Goal: Navigation & Orientation: Find specific page/section

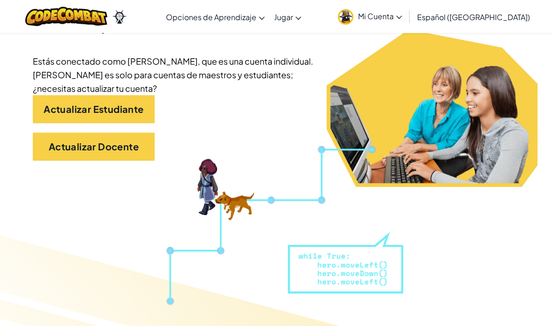
click at [500, 137] on div "Actualizar Docente" at bounding box center [277, 152] width 488 height 38
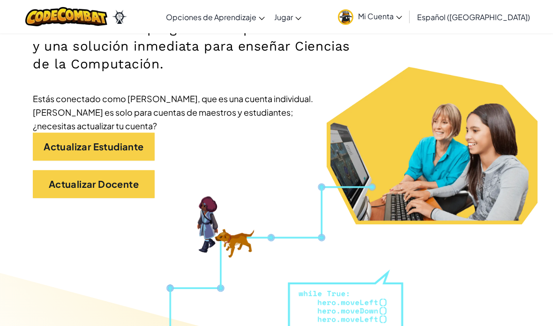
scroll to position [165, 0]
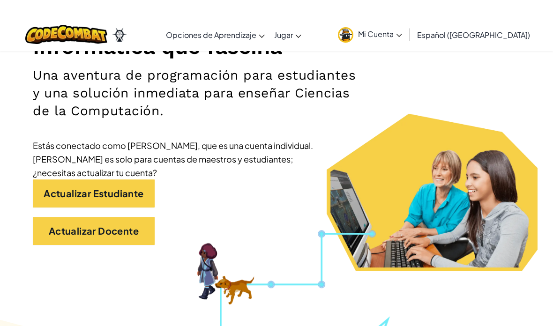
click at [407, 20] on link "Mi Cuenta" at bounding box center [370, 17] width 74 height 30
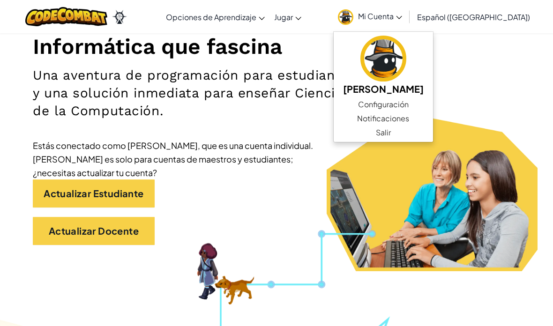
click at [521, 93] on section "Informática que fascina Una aventura de programación para estudiantes y una sol…" at bounding box center [276, 118] width 553 height 308
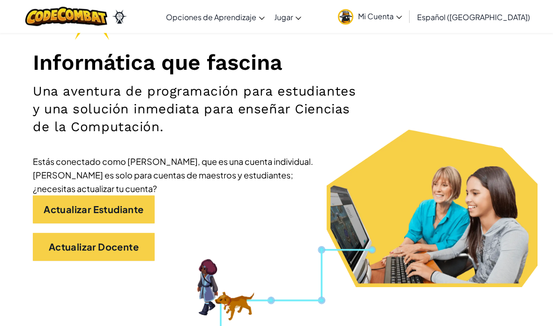
scroll to position [101, 0]
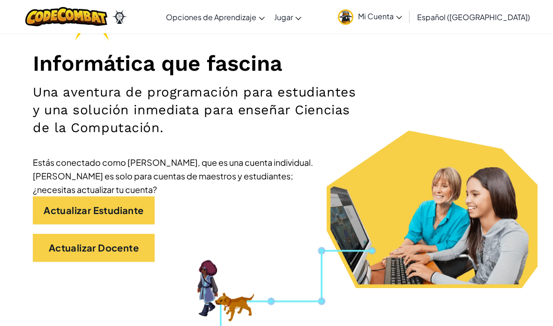
click at [396, 15] on span "Mi Cuenta" at bounding box center [380, 16] width 44 height 10
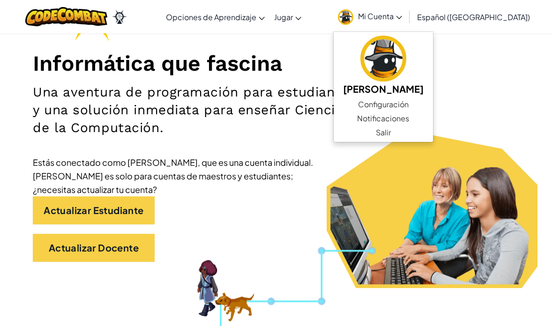
click at [509, 166] on div "Informática que fascina Una aventura de programación para estudiantes y una sol…" at bounding box center [277, 126] width 488 height 291
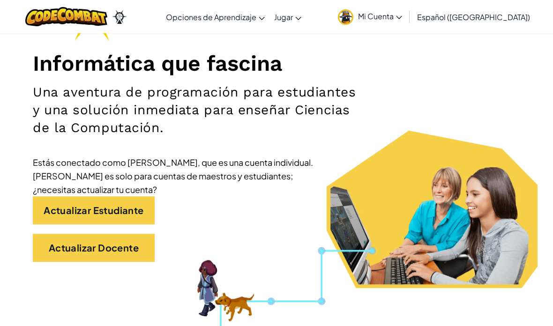
click at [407, 17] on link "Mi Cuenta" at bounding box center [370, 17] width 74 height 30
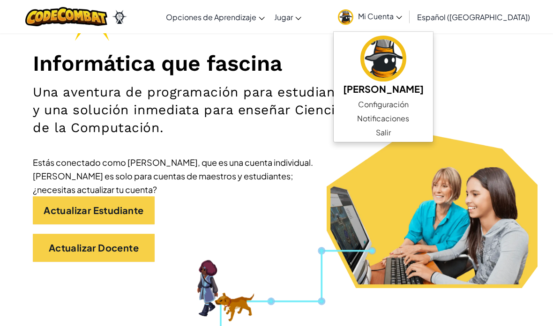
click at [473, 160] on div "Informática que fascina Una aventura de programación para estudiantes y una sol…" at bounding box center [277, 126] width 488 height 291
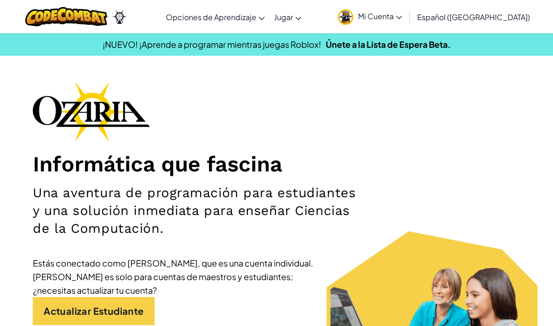
scroll to position [4, 0]
